Goal: Find specific page/section: Find specific page/section

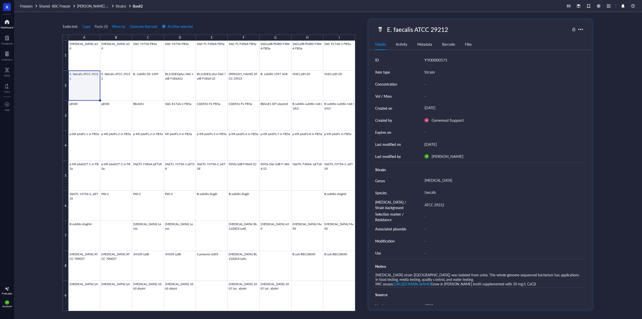
click at [8, 25] on link "Dashboard" at bounding box center [7, 23] width 13 height 11
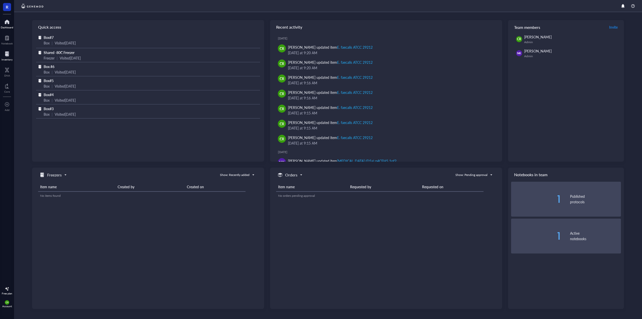
click at [11, 57] on div at bounding box center [7, 54] width 11 height 8
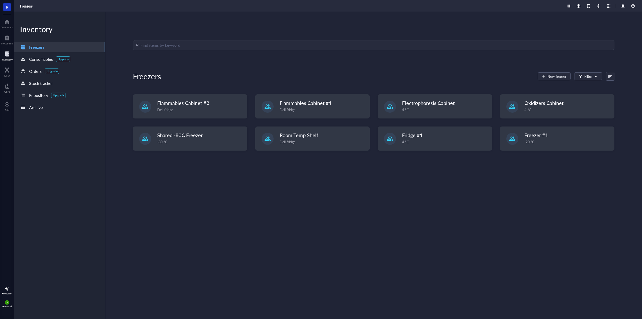
click at [161, 48] on input "search" at bounding box center [376, 45] width 471 height 10
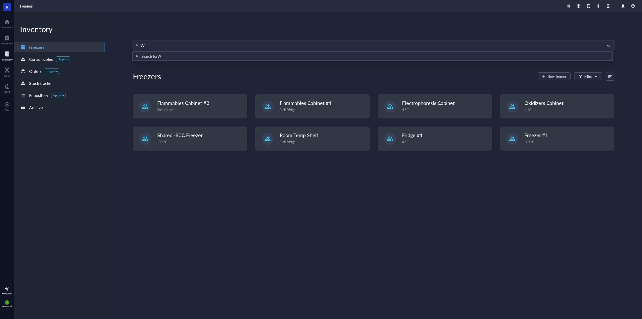
type input "W0"
